Goal: Information Seeking & Learning: Learn about a topic

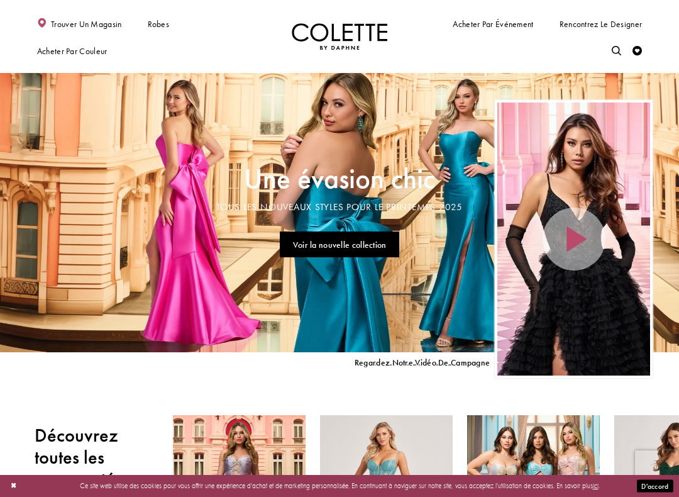
click at [362, 247] on font "Voir la nouvelle collection" at bounding box center [340, 244] width 94 height 11
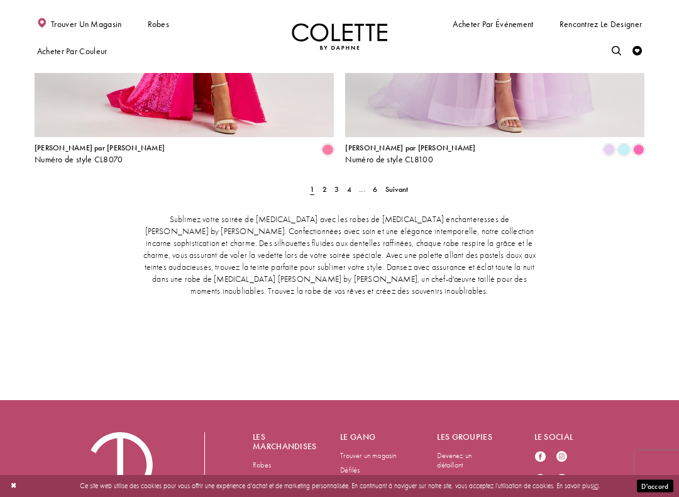
scroll to position [1992, 0]
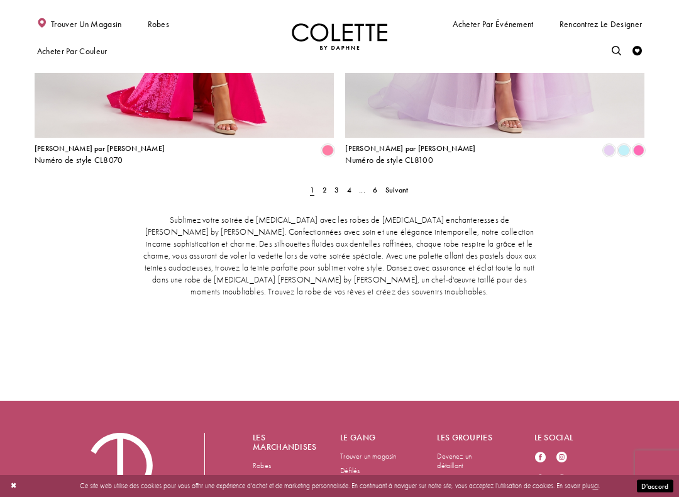
click at [326, 189] on font "2" at bounding box center [324, 190] width 4 height 10
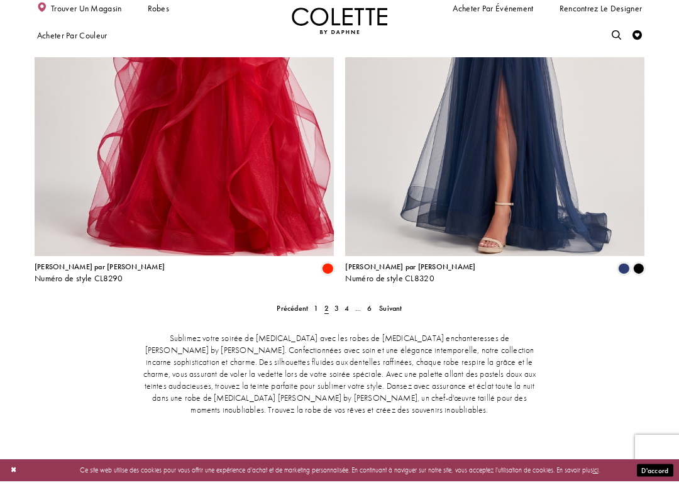
scroll to position [1859, 0]
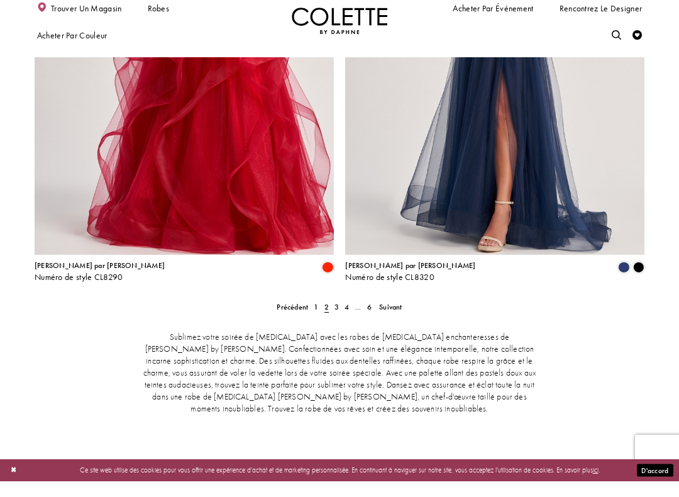
click at [339, 316] on link "3" at bounding box center [337, 323] width 10 height 14
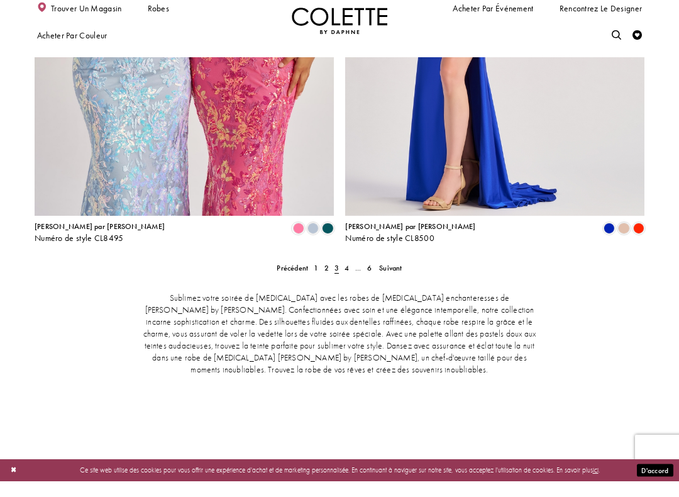
scroll to position [1898, 0]
click at [348, 278] on font "4" at bounding box center [346, 283] width 4 height 10
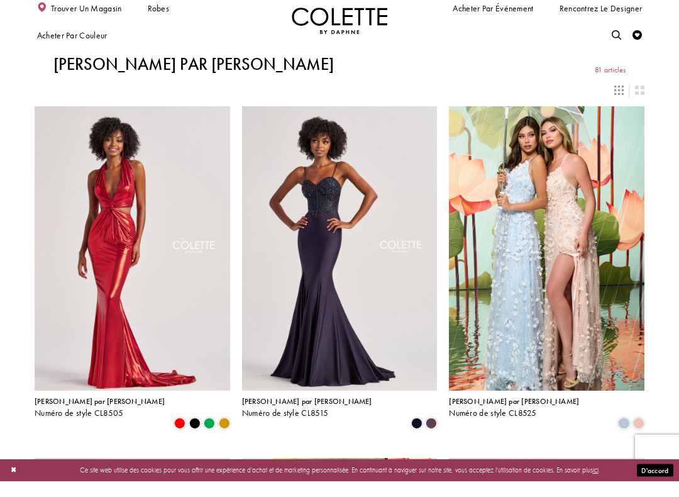
scroll to position [167, 0]
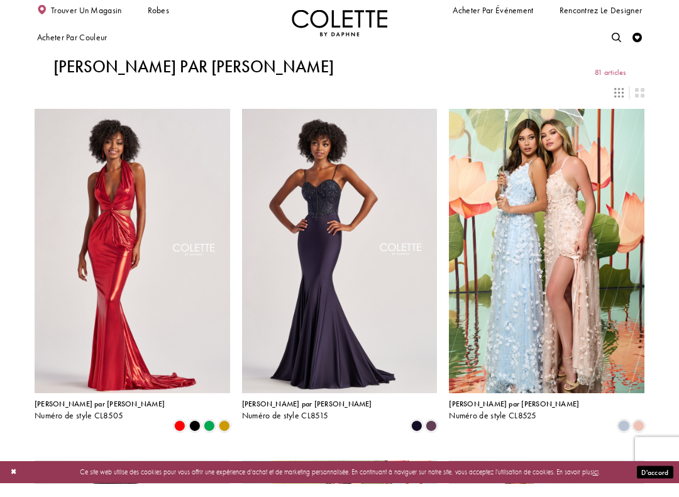
click at [334, 237] on img "Visitez Colette par Daphné Style n° CL8515 Page" at bounding box center [339, 265] width 195 height 284
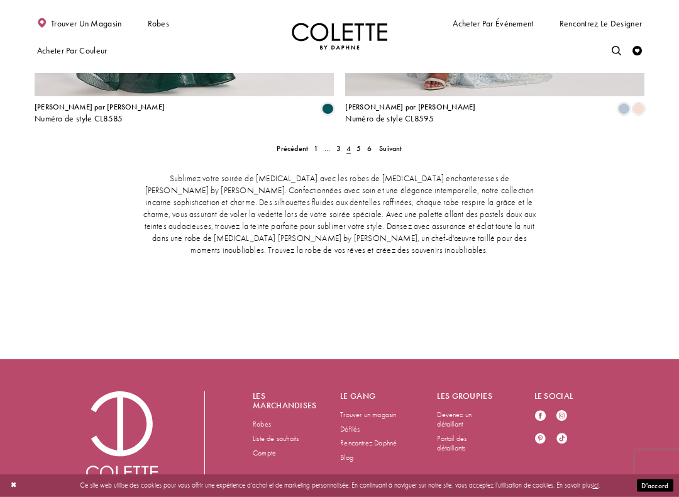
scroll to position [1983, 0]
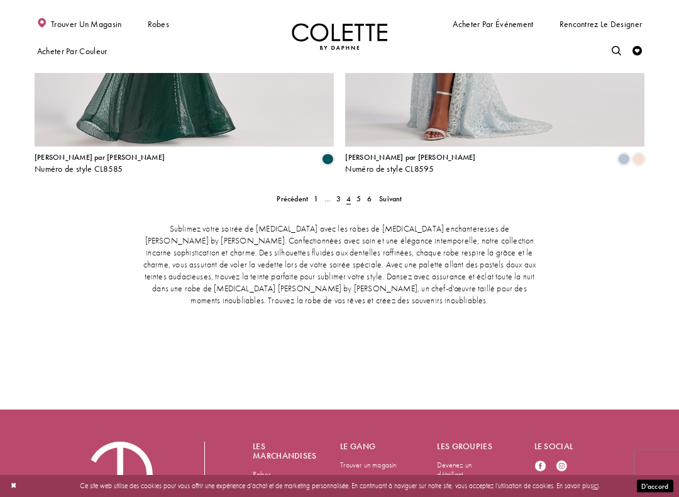
click at [364, 194] on link "6" at bounding box center [369, 199] width 10 height 14
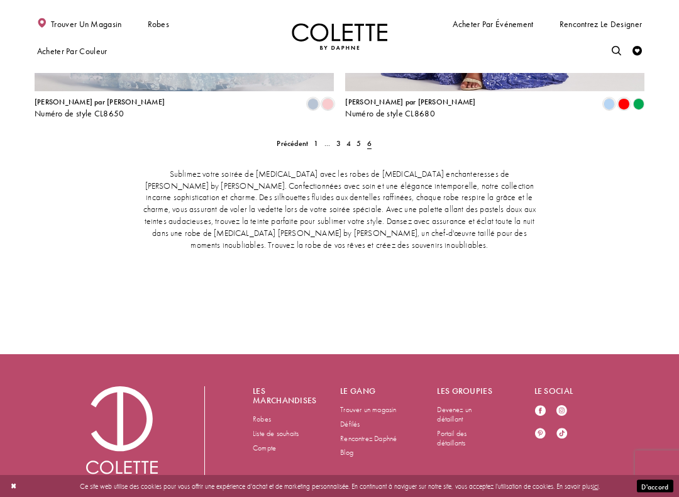
scroll to position [1686, 0]
click at [360, 138] on link "5" at bounding box center [359, 145] width 10 height 14
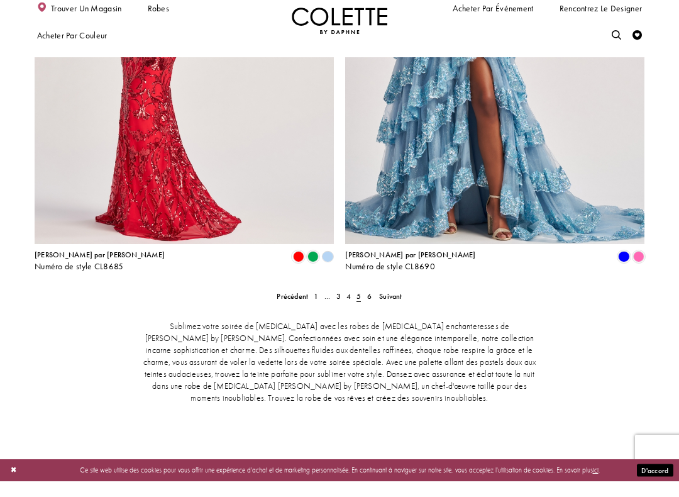
scroll to position [1869, 0]
click at [369, 307] on font "6" at bounding box center [369, 312] width 4 height 10
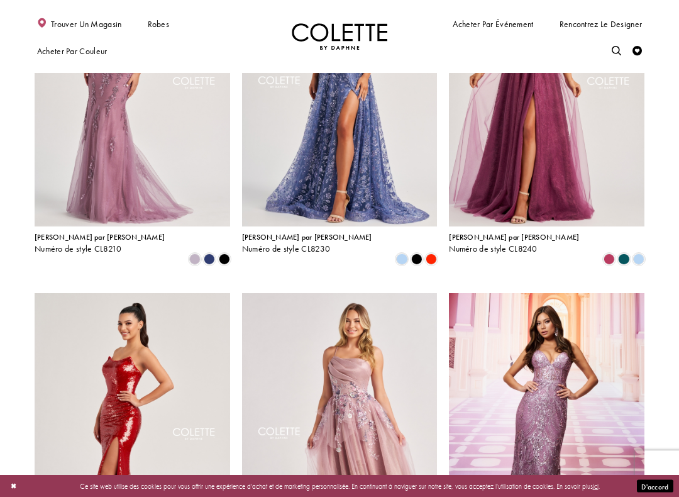
scroll to position [695, 0]
